Goal: Browse casually

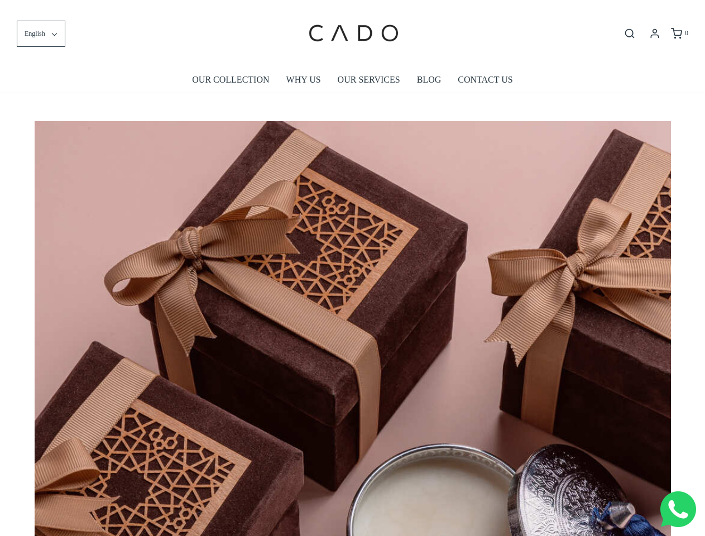
scroll to position [0, 5726]
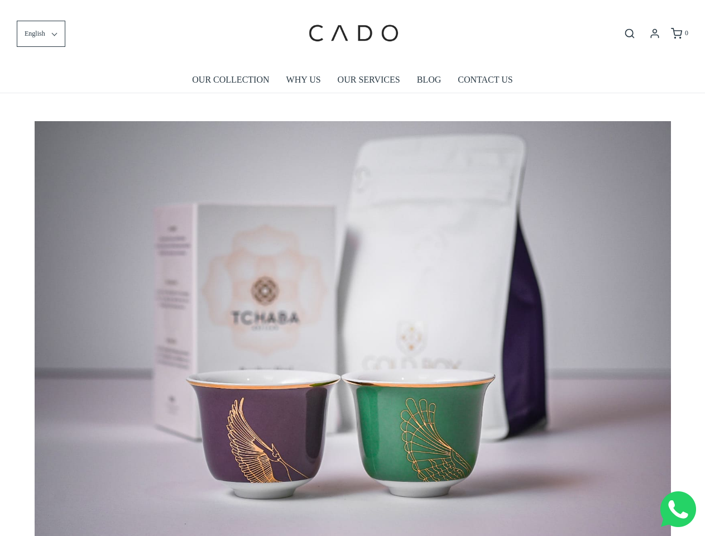
click at [352, 268] on img at bounding box center [353, 333] width 636 height 424
click at [41, 33] on span "English" at bounding box center [35, 33] width 21 height 11
click at [630, 33] on icon "Open search bar" at bounding box center [629, 33] width 13 height 11
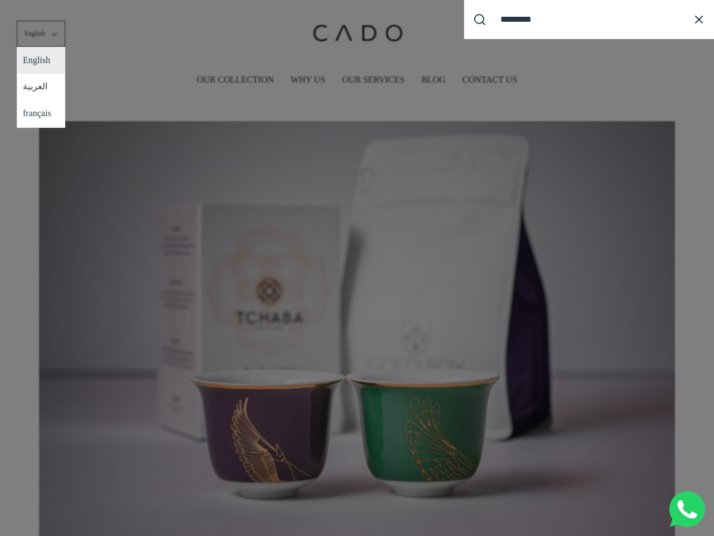
click at [353, 324] on div "Search our site cadogifting Loading..." at bounding box center [357, 268] width 714 height 536
